Goal: Task Accomplishment & Management: Manage account settings

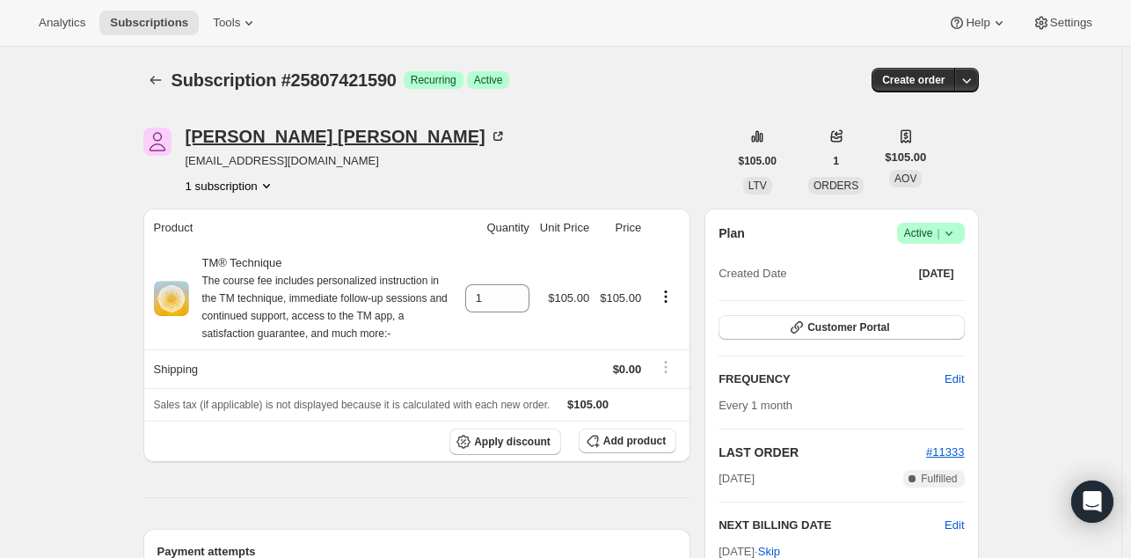
click at [210, 141] on div "Prameela Vaddadi" at bounding box center [346, 137] width 321 height 18
